Goal: Information Seeking & Learning: Check status

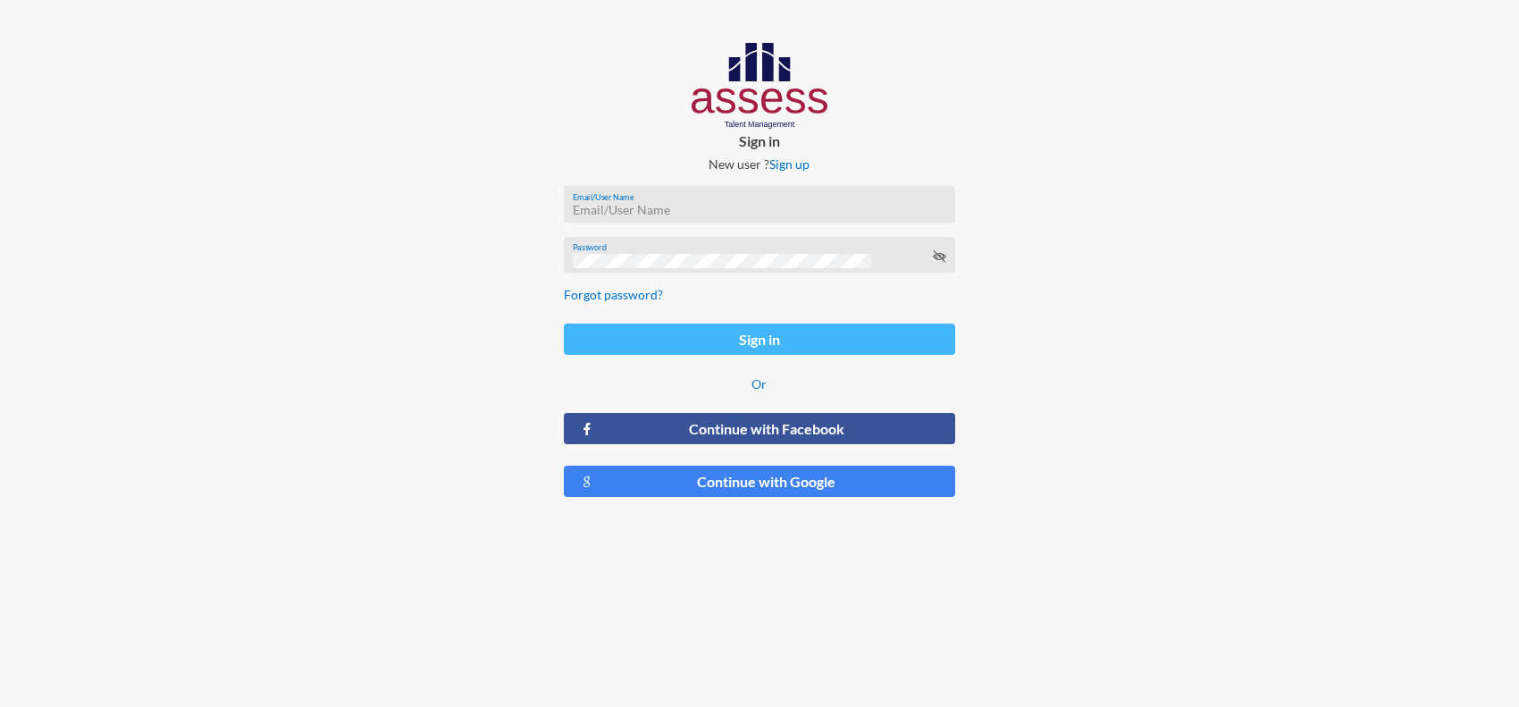
type input "[PERSON_NAME][EMAIL_ADDRESS][PERSON_NAME][DOMAIN_NAME]"
click at [668, 328] on button "Sign in" at bounding box center [760, 338] width 392 height 31
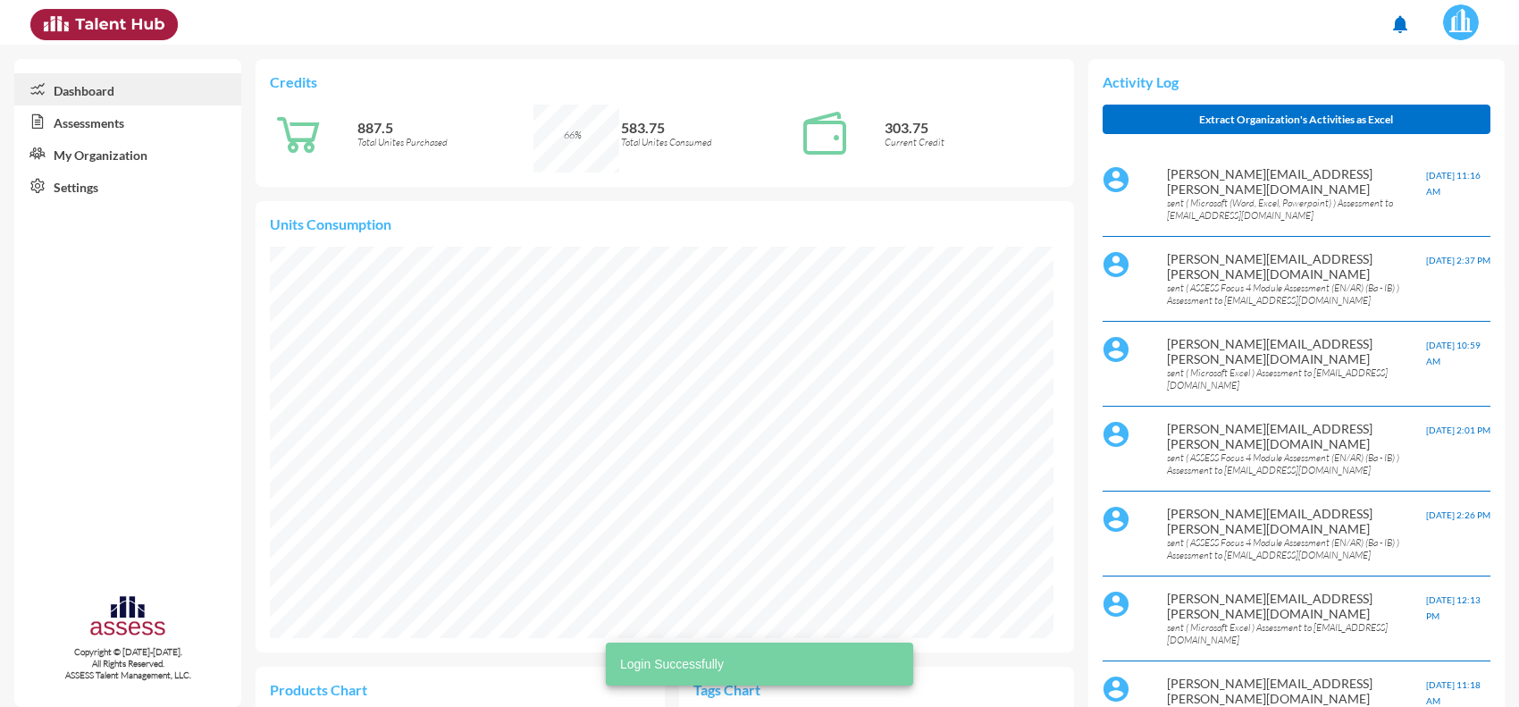
scroll to position [181, 364]
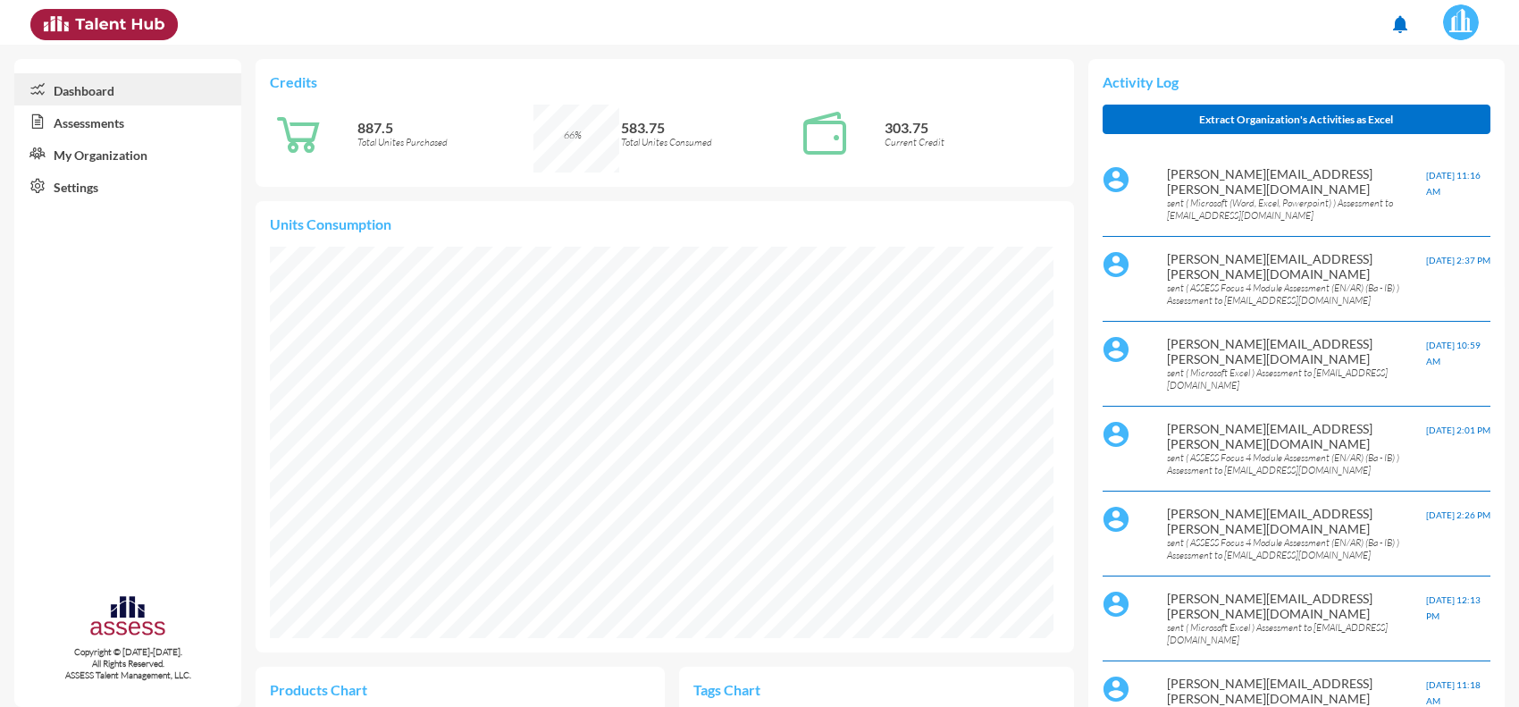
click at [88, 112] on link "Assessments" at bounding box center [127, 121] width 227 height 32
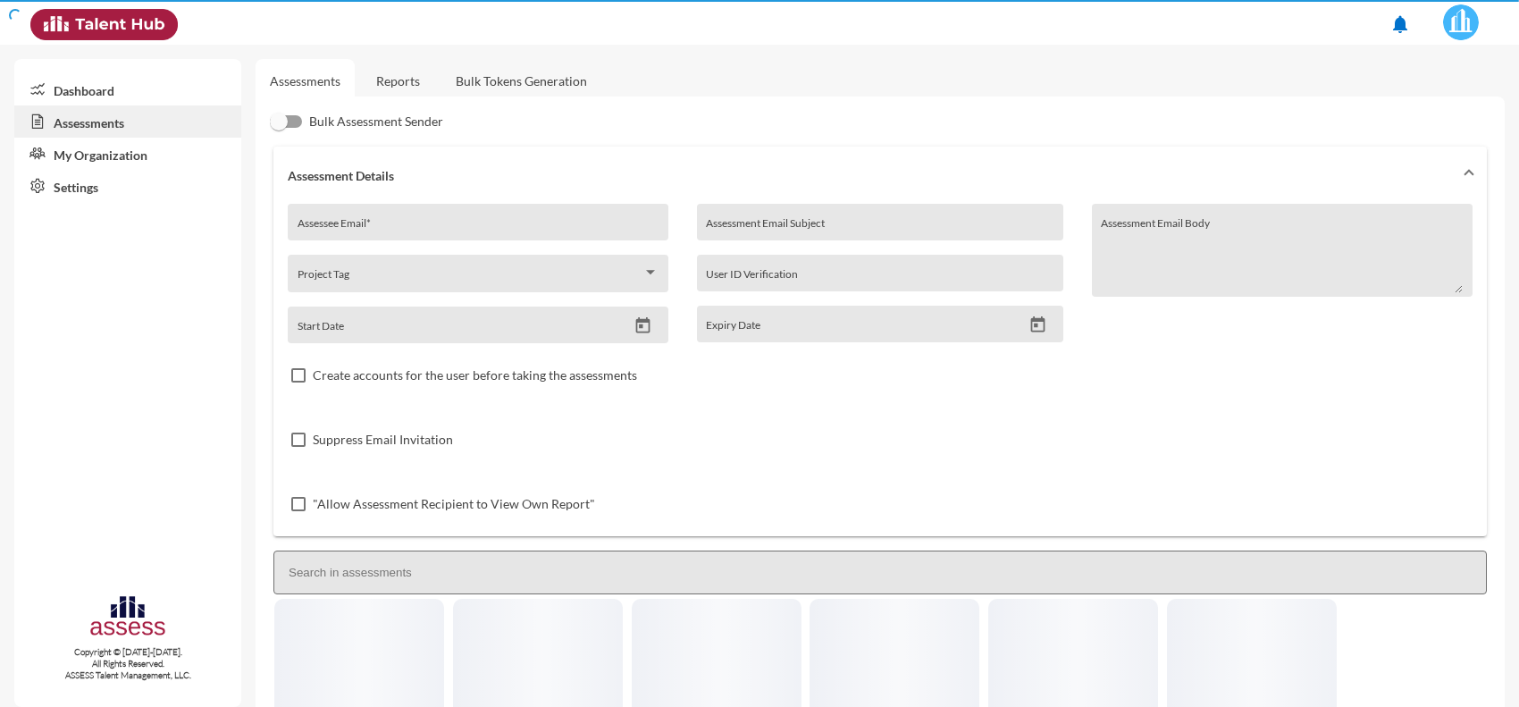
click at [94, 130] on link "Assessments" at bounding box center [127, 121] width 227 height 32
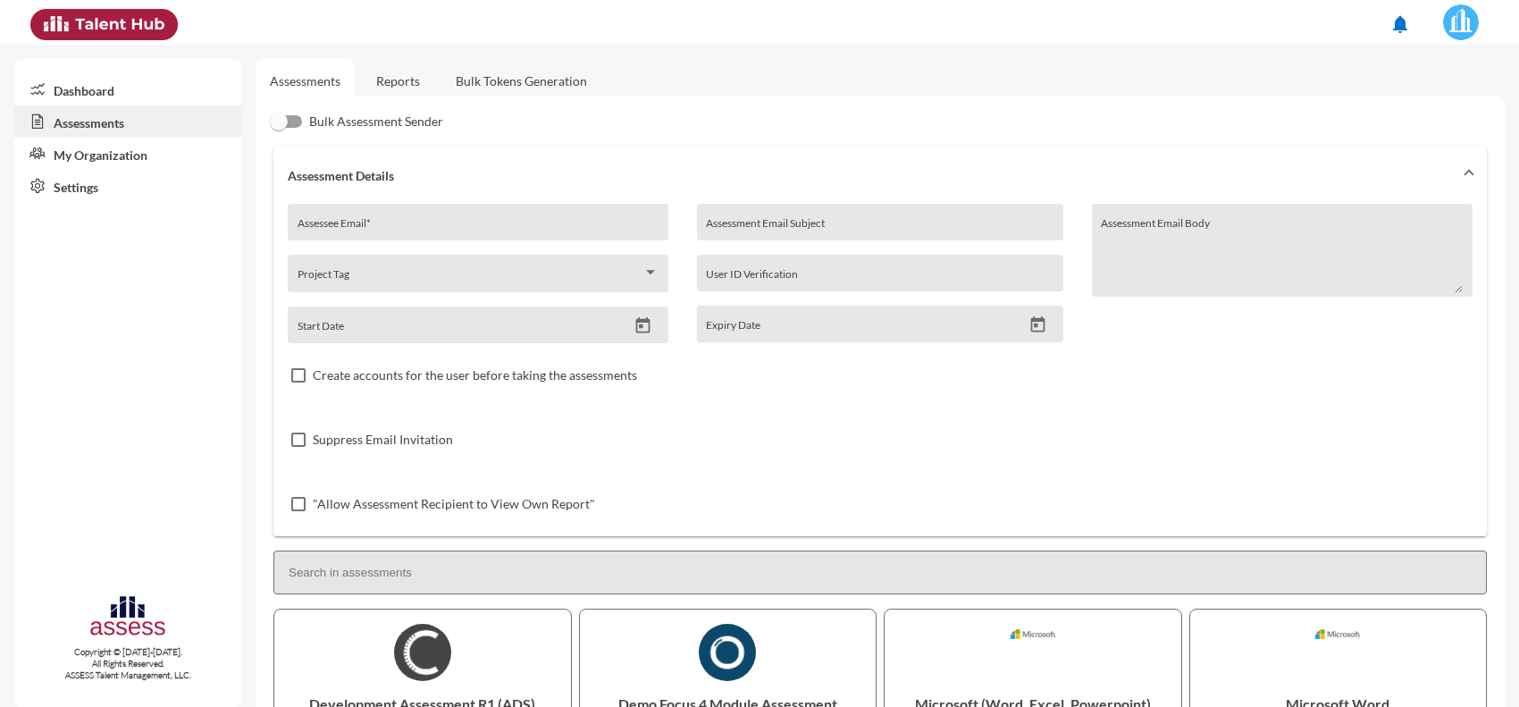
click at [409, 85] on link "Reports" at bounding box center [398, 81] width 72 height 44
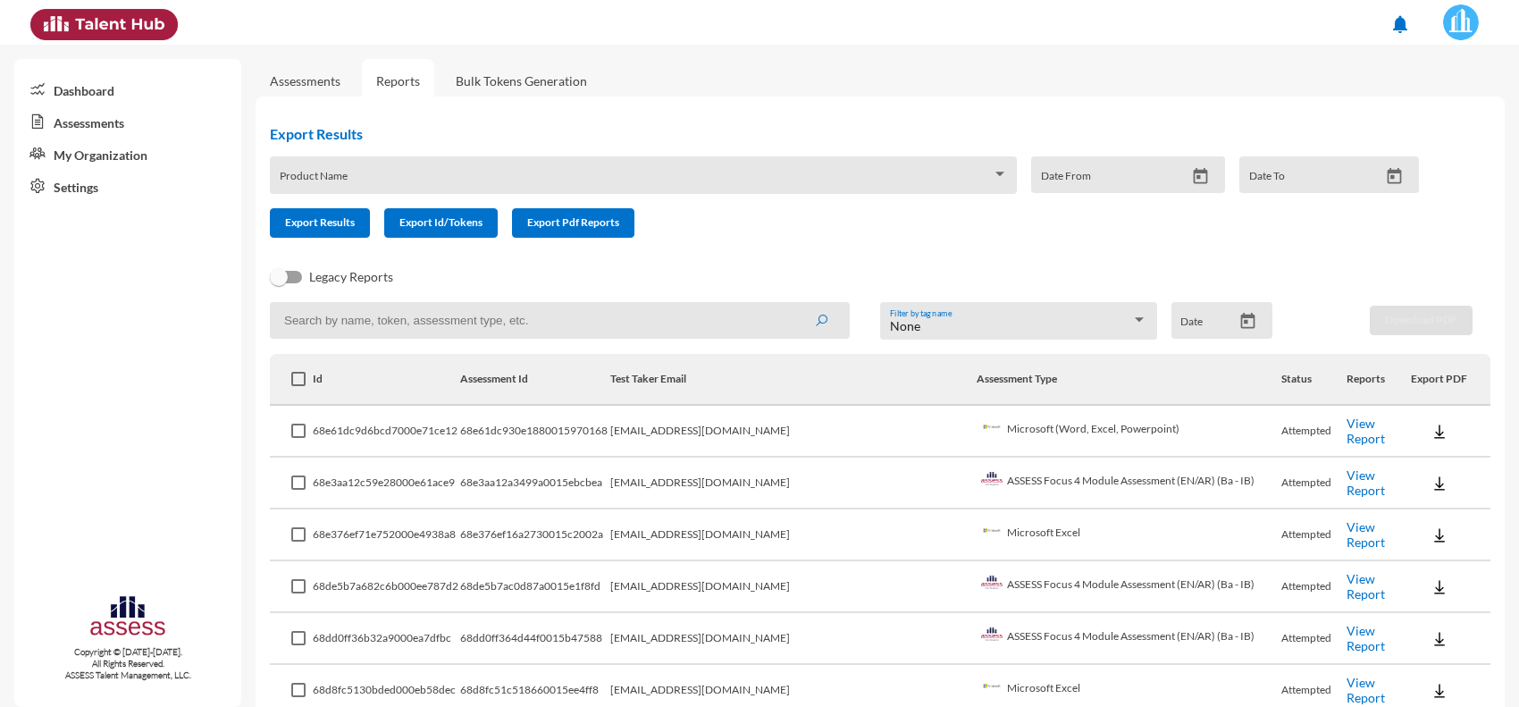
click at [1346, 427] on link "View Report" at bounding box center [1365, 430] width 38 height 30
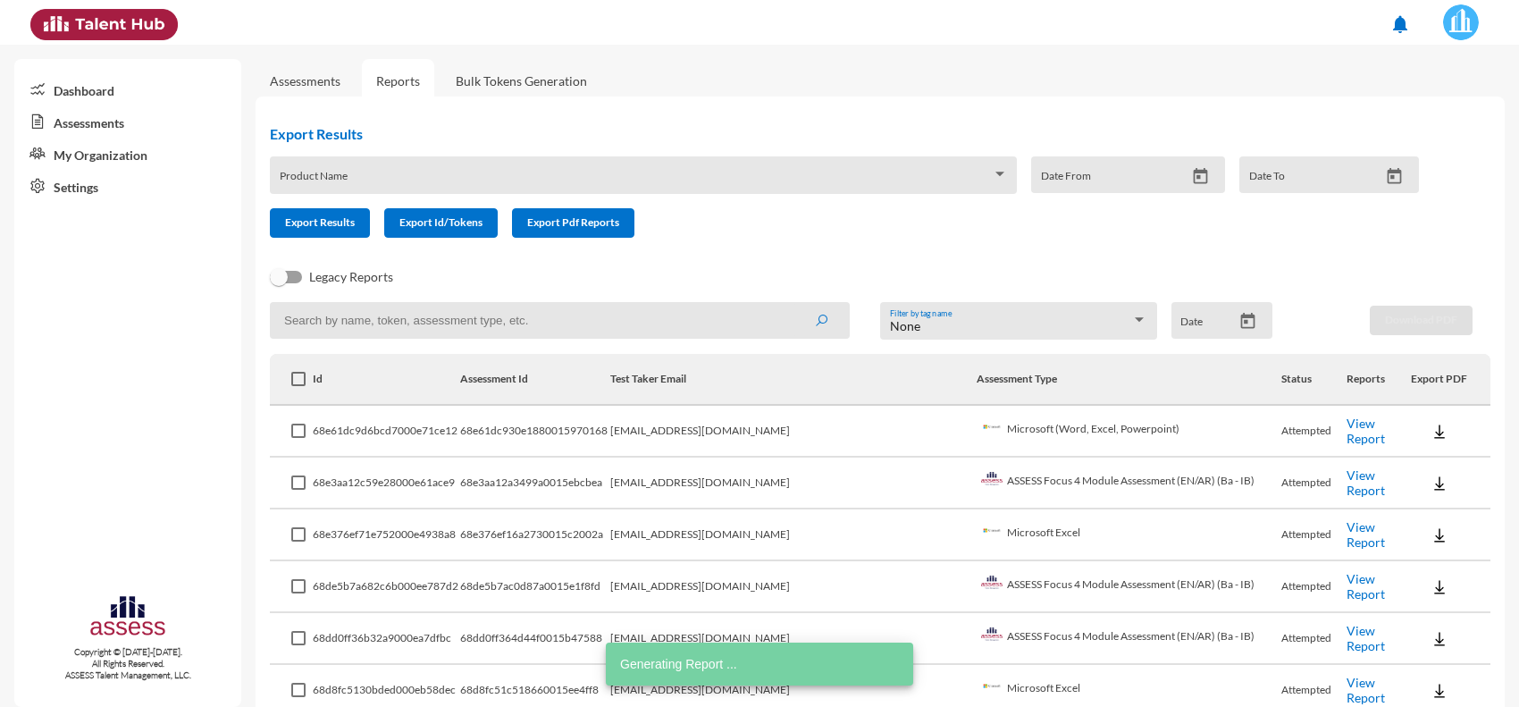
click at [313, 87] on link "Assessments" at bounding box center [305, 80] width 71 height 15
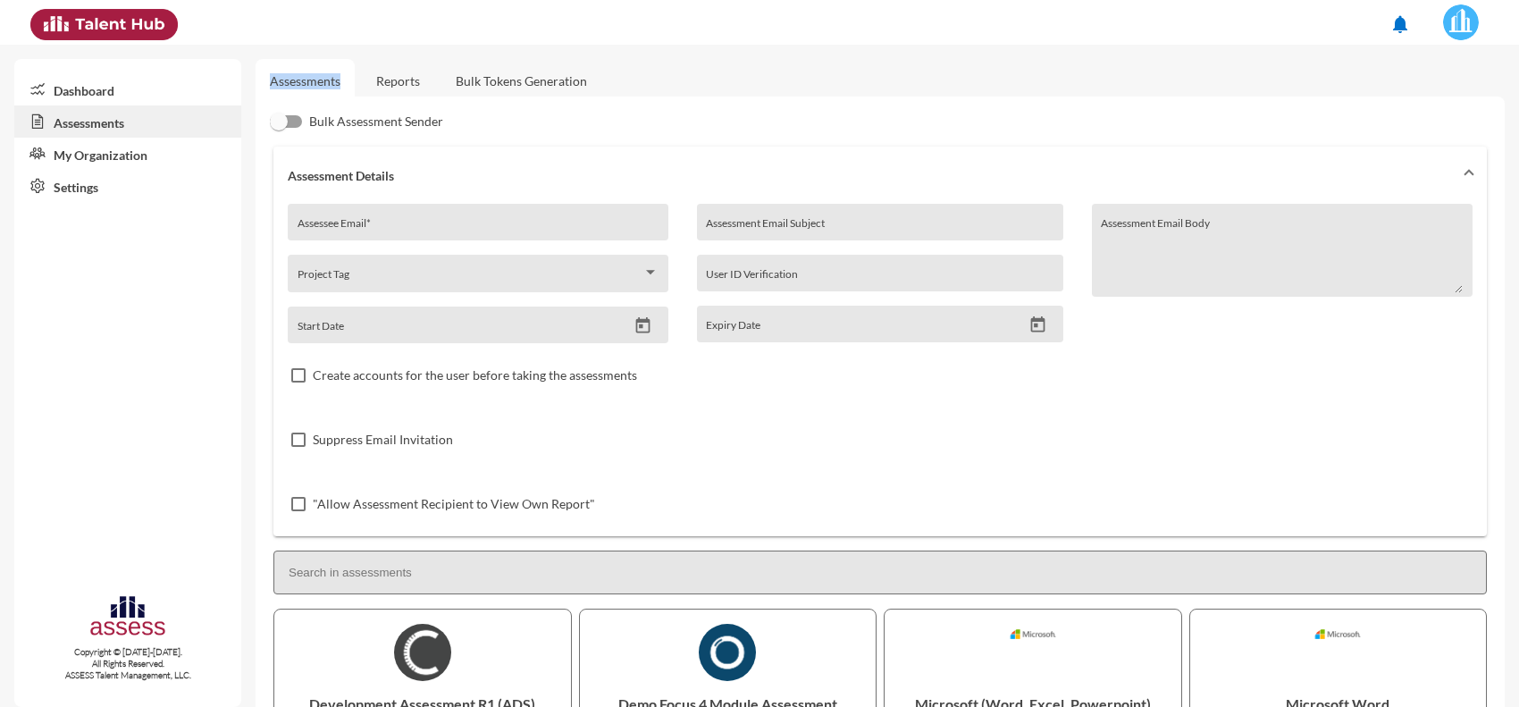
drag, startPoint x: 342, startPoint y: 82, endPoint x: 270, endPoint y: 85, distance: 72.4
click at [270, 85] on link "Assessments" at bounding box center [305, 81] width 99 height 44
click at [315, 88] on link "Assessments" at bounding box center [305, 81] width 99 height 44
drag, startPoint x: 346, startPoint y: 82, endPoint x: 242, endPoint y: 83, distance: 103.6
click at [242, 83] on mat-sidenav-container "Dashboard Assessments My Organization Settings Copyright © [DATE]-[DATE]. All R…" at bounding box center [759, 376] width 1519 height 662
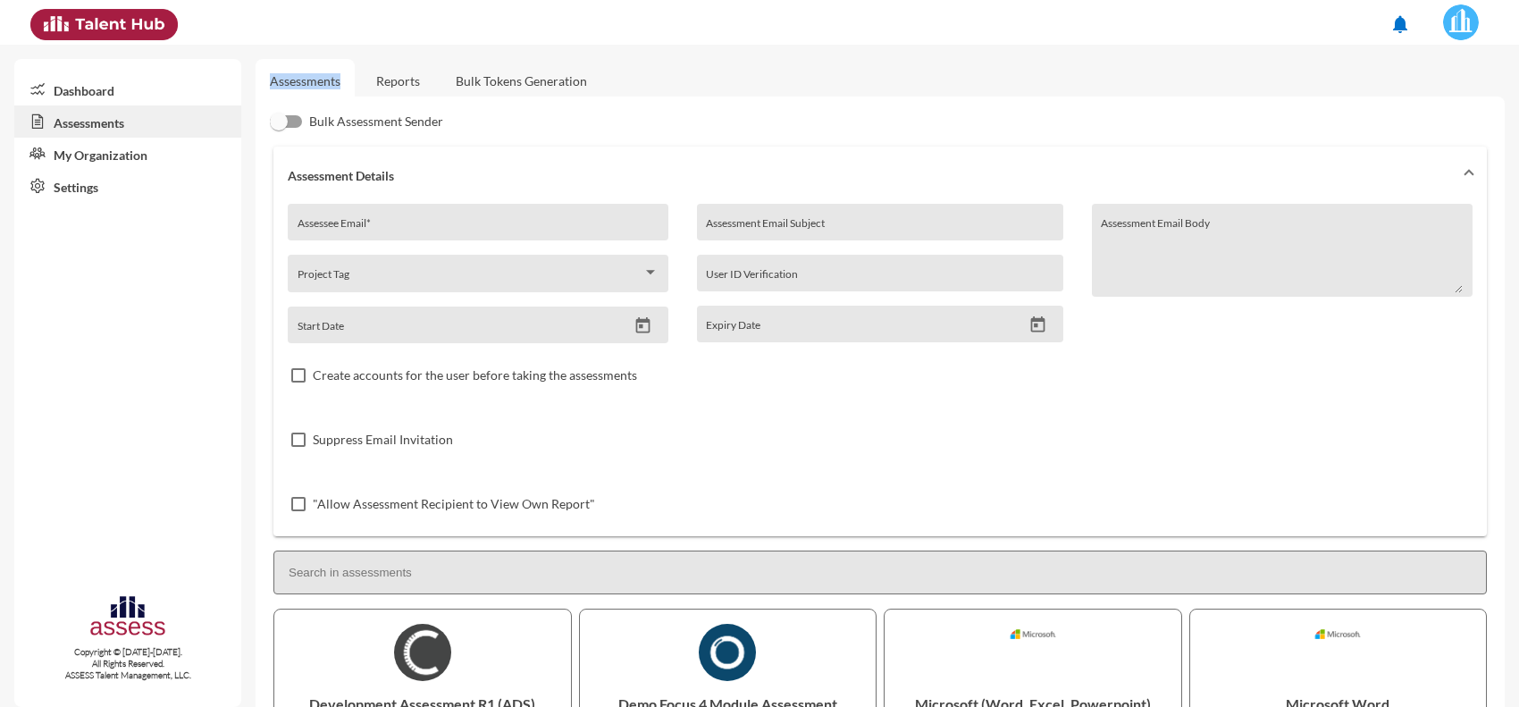
copy link "Assessments"
click at [412, 81] on link "Reports" at bounding box center [398, 81] width 72 height 44
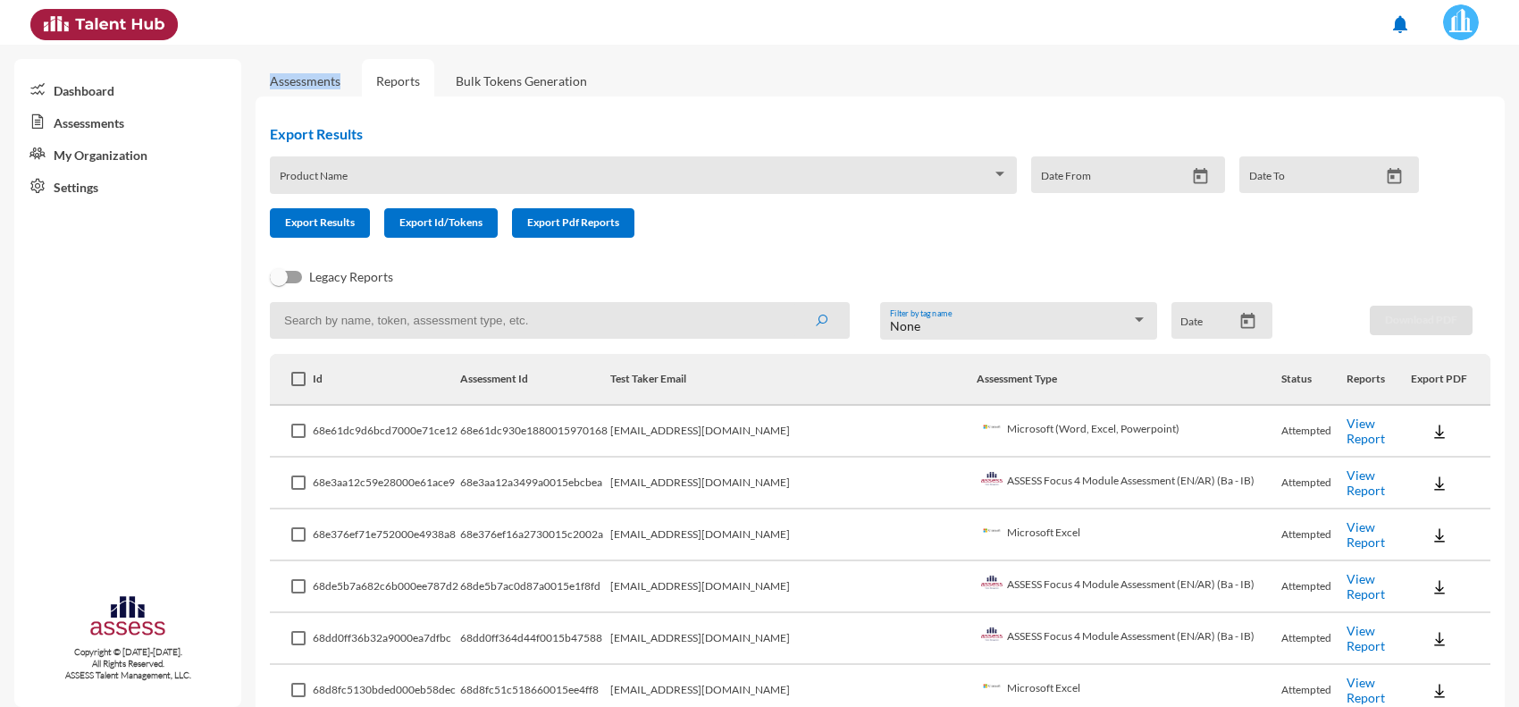
click at [1430, 430] on img at bounding box center [1439, 432] width 18 height 18
click at [1396, 460] on button "EN" at bounding box center [1437, 463] width 100 height 34
